Goal: Communication & Community: Ask a question

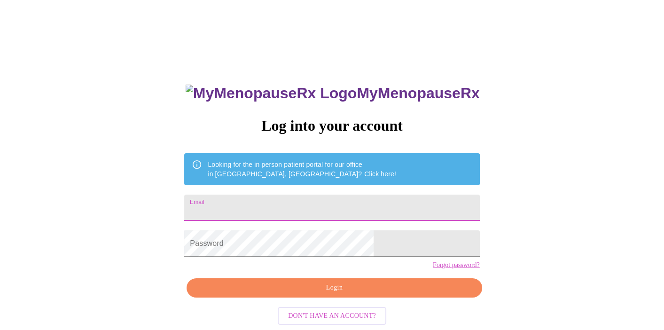
click at [321, 202] on input "Email" at bounding box center [331, 208] width 295 height 26
type input "[EMAIL_ADDRESS][DOMAIN_NAME]"
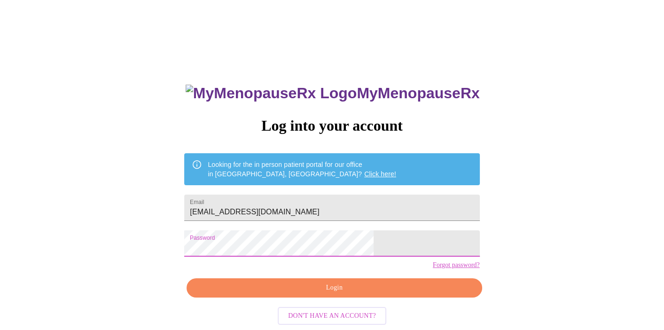
click at [369, 294] on span "Login" at bounding box center [334, 288] width 274 height 12
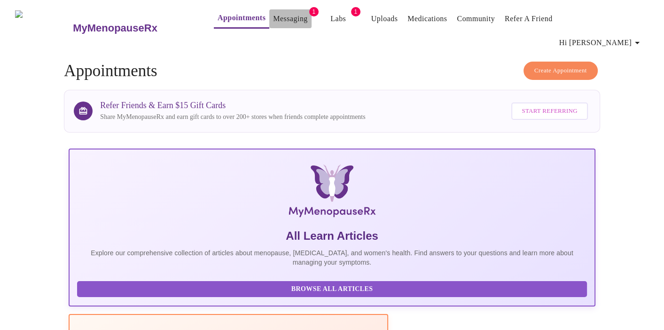
click at [273, 21] on link "Messaging" at bounding box center [290, 18] width 34 height 13
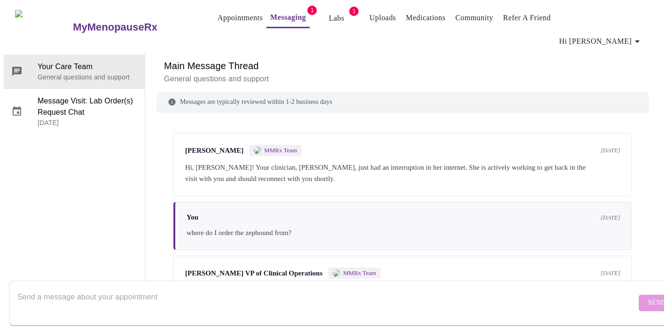
scroll to position [32, 0]
